Goal: Use online tool/utility: Utilize a website feature to perform a specific function

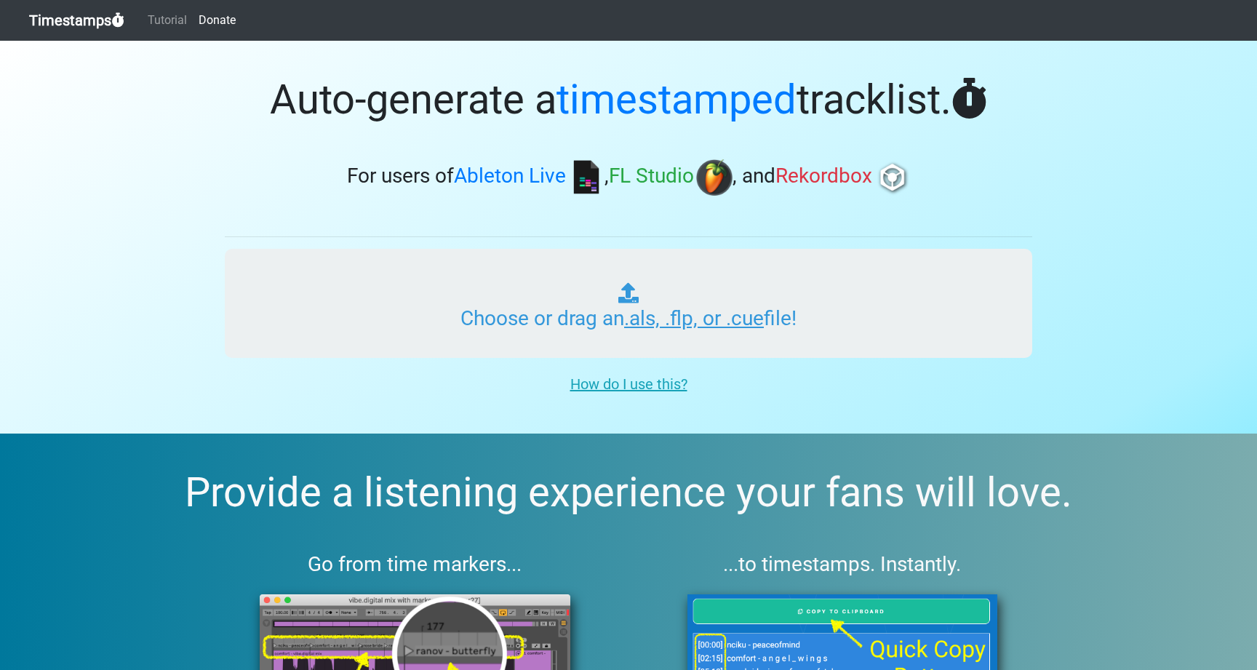
click at [647, 327] on input "Choose or drag an .als, .flp, or .cue file!" at bounding box center [628, 303] width 807 height 109
type input "C:\fakepath\01 BDay Set Draft.cue"
click at [644, 320] on input "Uploading "01 BDay Set Draft.cue"" at bounding box center [628, 303] width 807 height 109
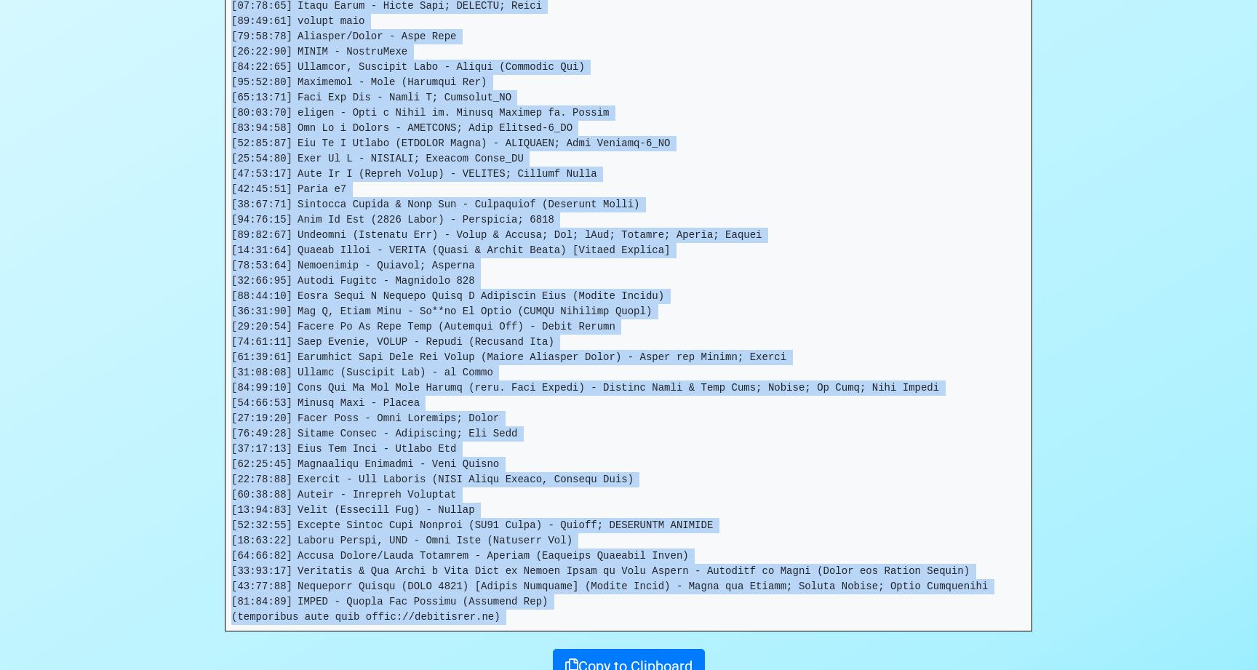
scroll to position [1466, 0]
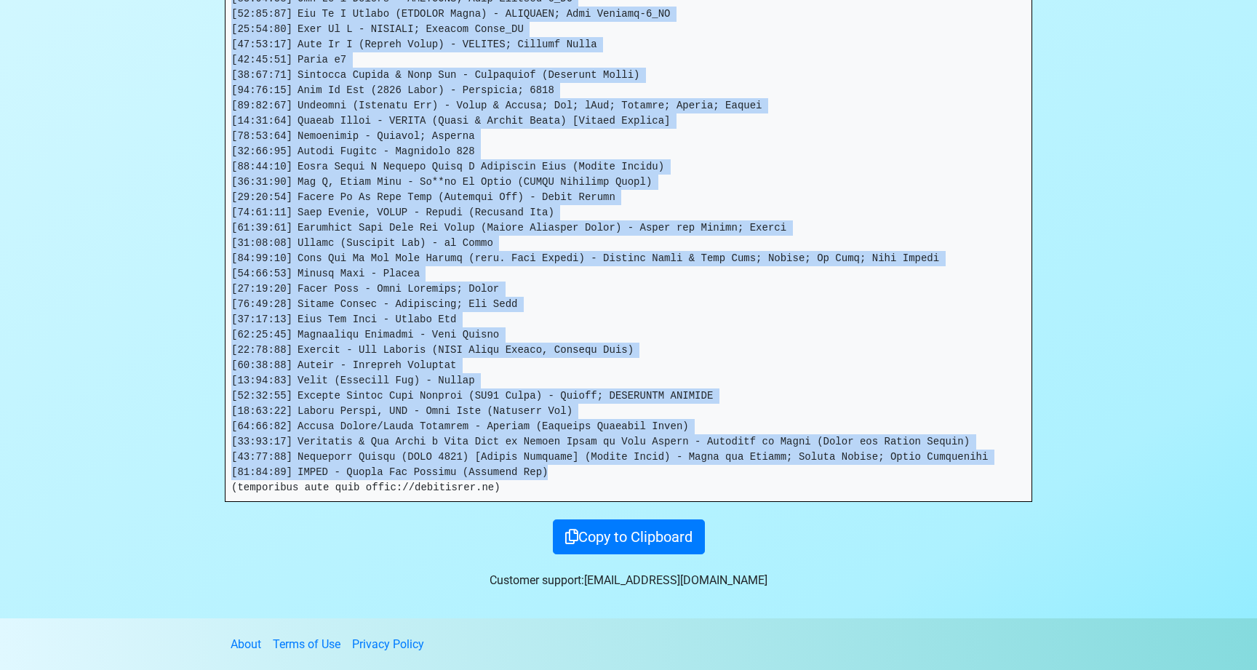
drag, startPoint x: 232, startPoint y: 300, endPoint x: 696, endPoint y: 466, distance: 493.1
copy pre "[74:24:31] LOREMIPSUM DOLORS AMETC ADIPI [ELITSED & DOEIU TEMPOR] [70:66:25] In…"
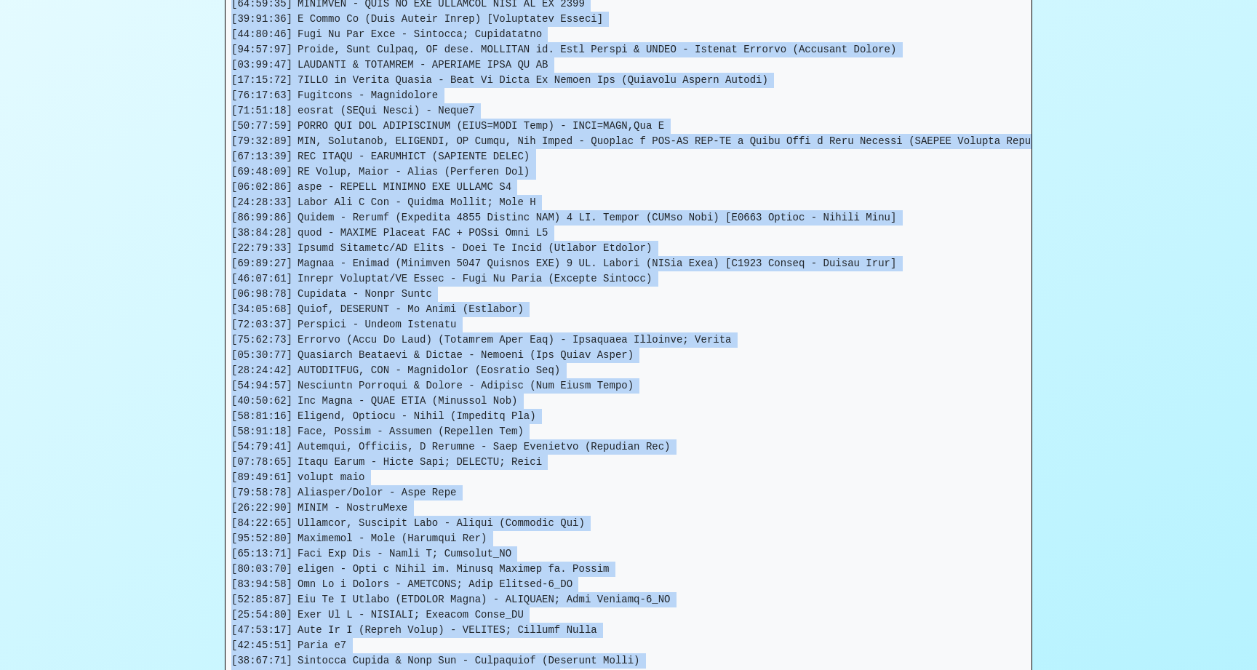
click at [514, 314] on pre at bounding box center [628, 248] width 806 height 1677
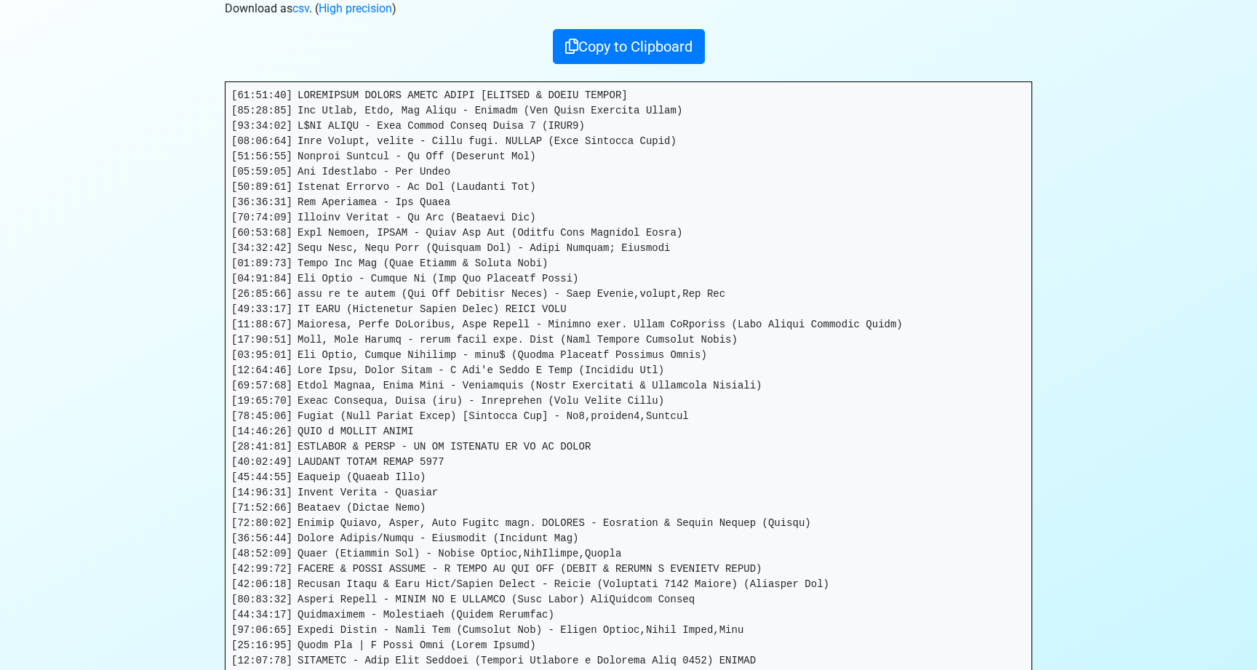
scroll to position [215, 0]
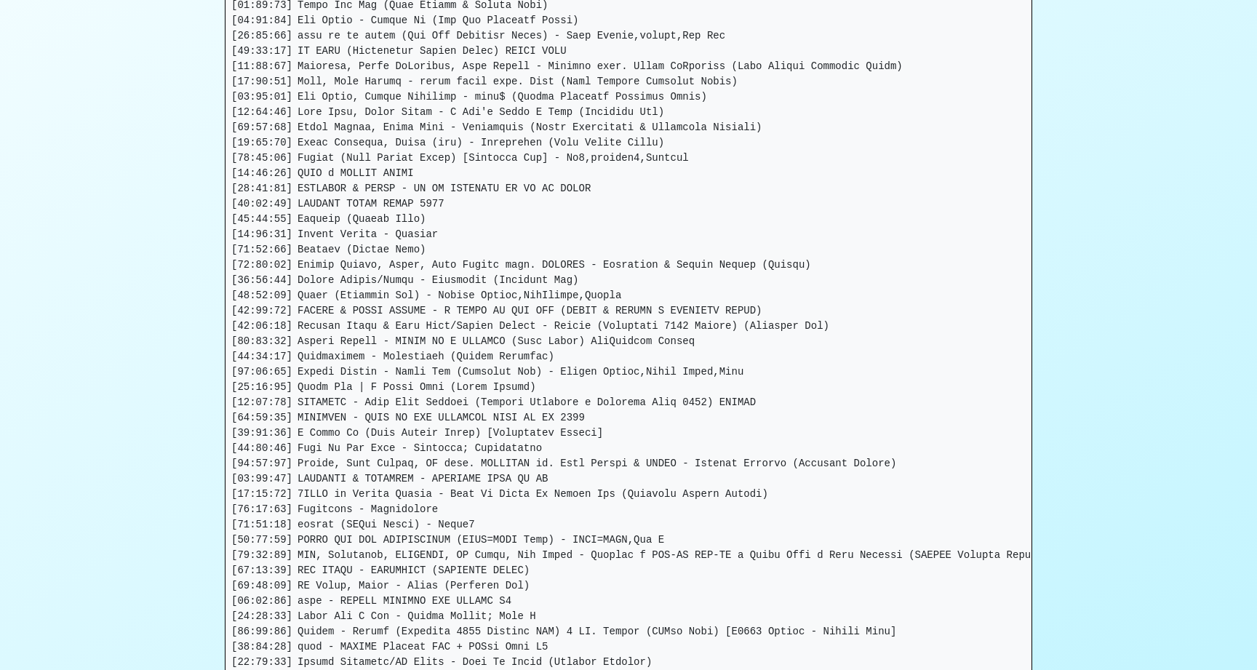
scroll to position [452, 0]
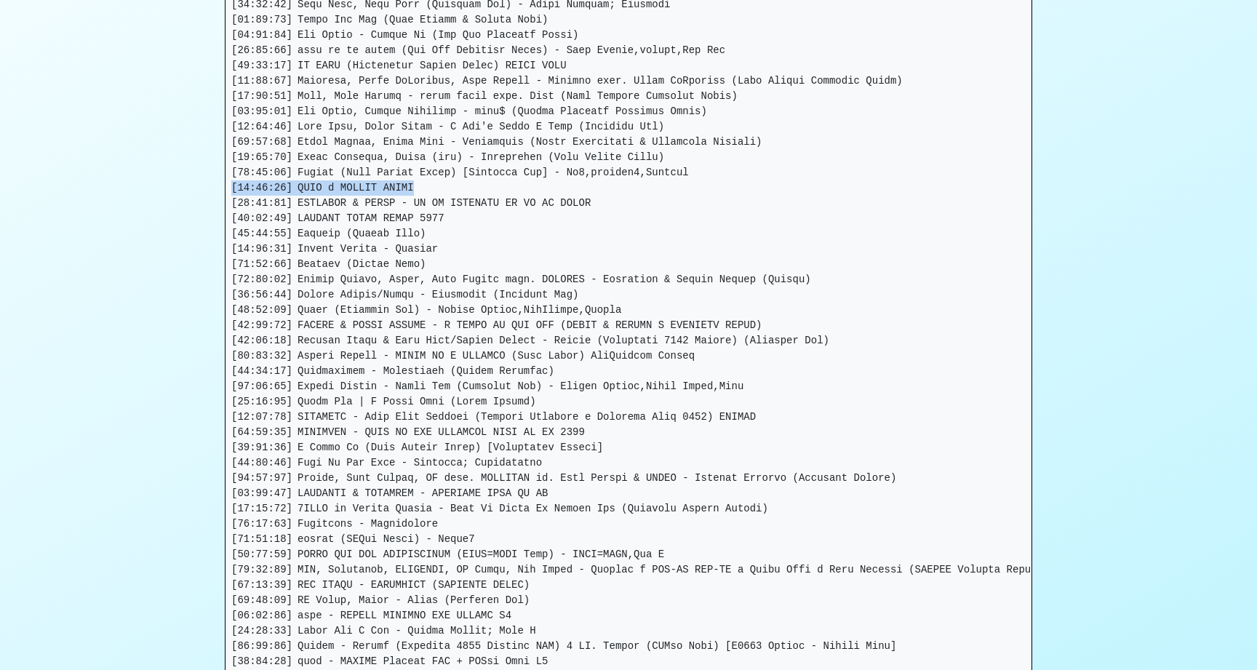
drag, startPoint x: 415, startPoint y: 184, endPoint x: 215, endPoint y: 183, distance: 200.0
click at [215, 183] on div "Thanks for using Timestamps! Tracklist: Download as csv . ( High precision ) Co…" at bounding box center [628, 578] width 829 height 1979
click at [332, 215] on pre at bounding box center [628, 677] width 806 height 1677
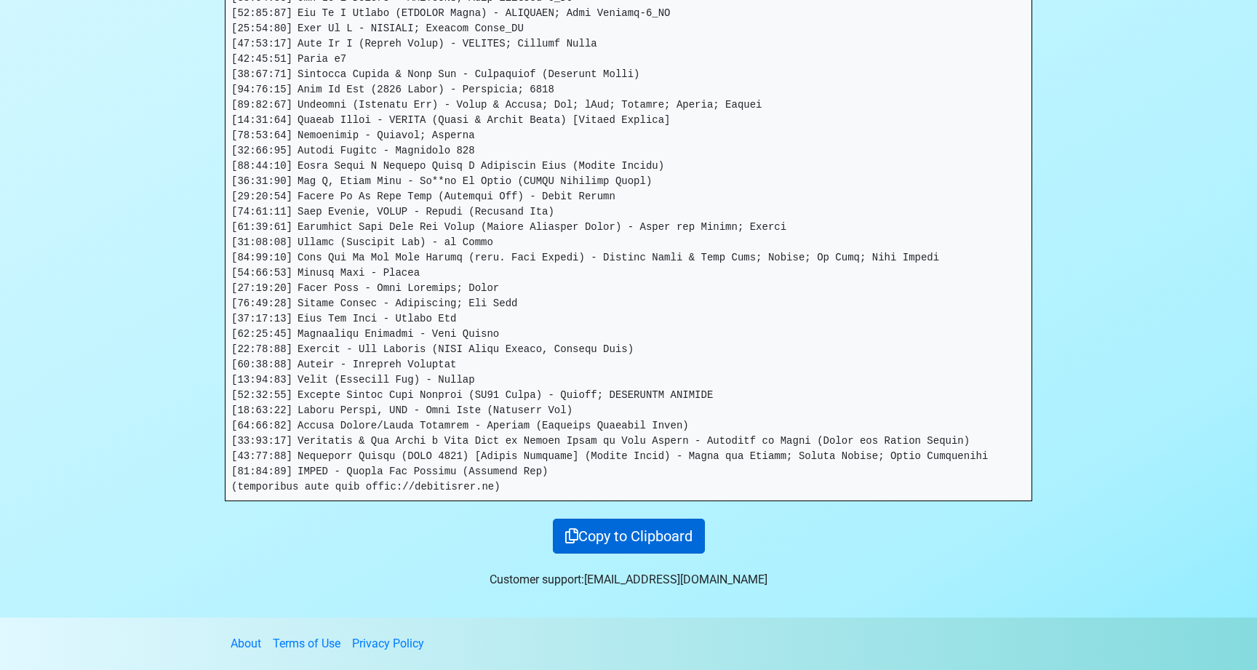
scroll to position [1466, 0]
click at [630, 544] on button "Copy to Clipboard" at bounding box center [629, 536] width 152 height 35
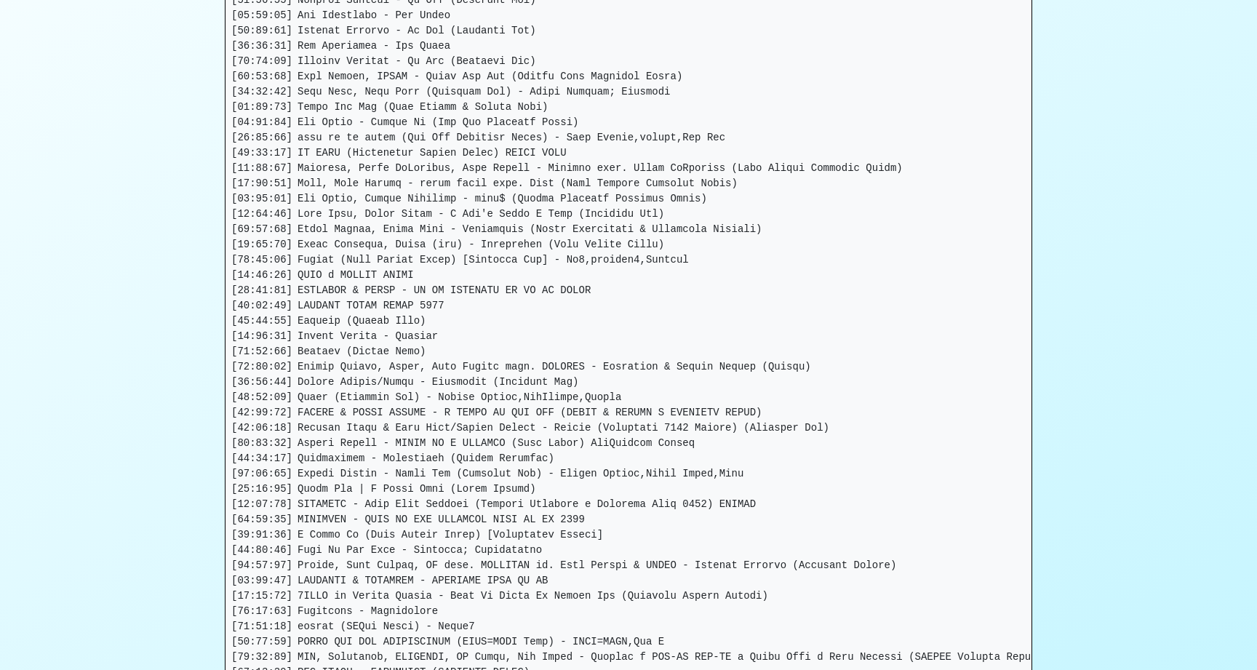
scroll to position [12, 0]
